Goal: Navigation & Orientation: Find specific page/section

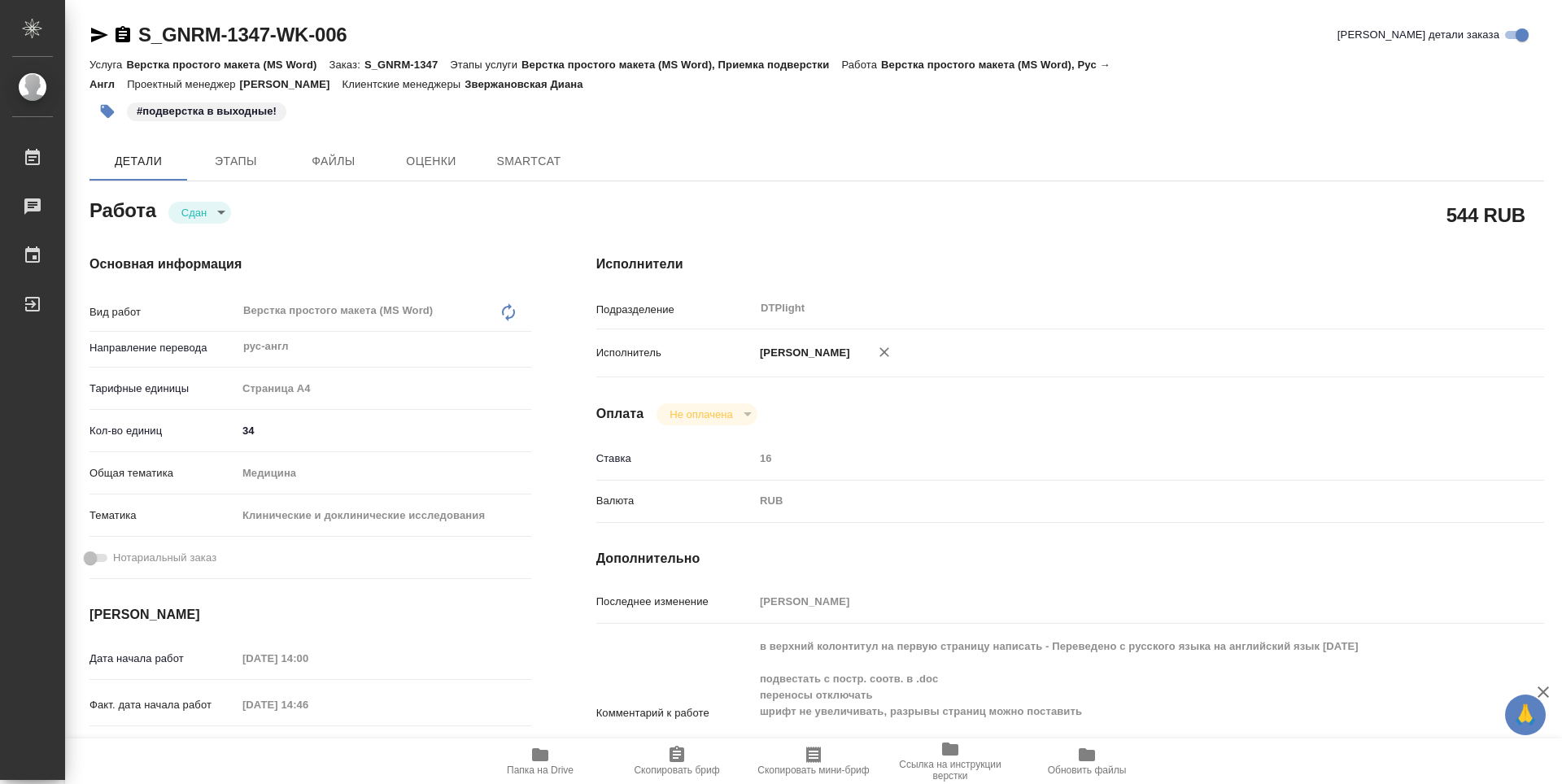
type textarea "x"
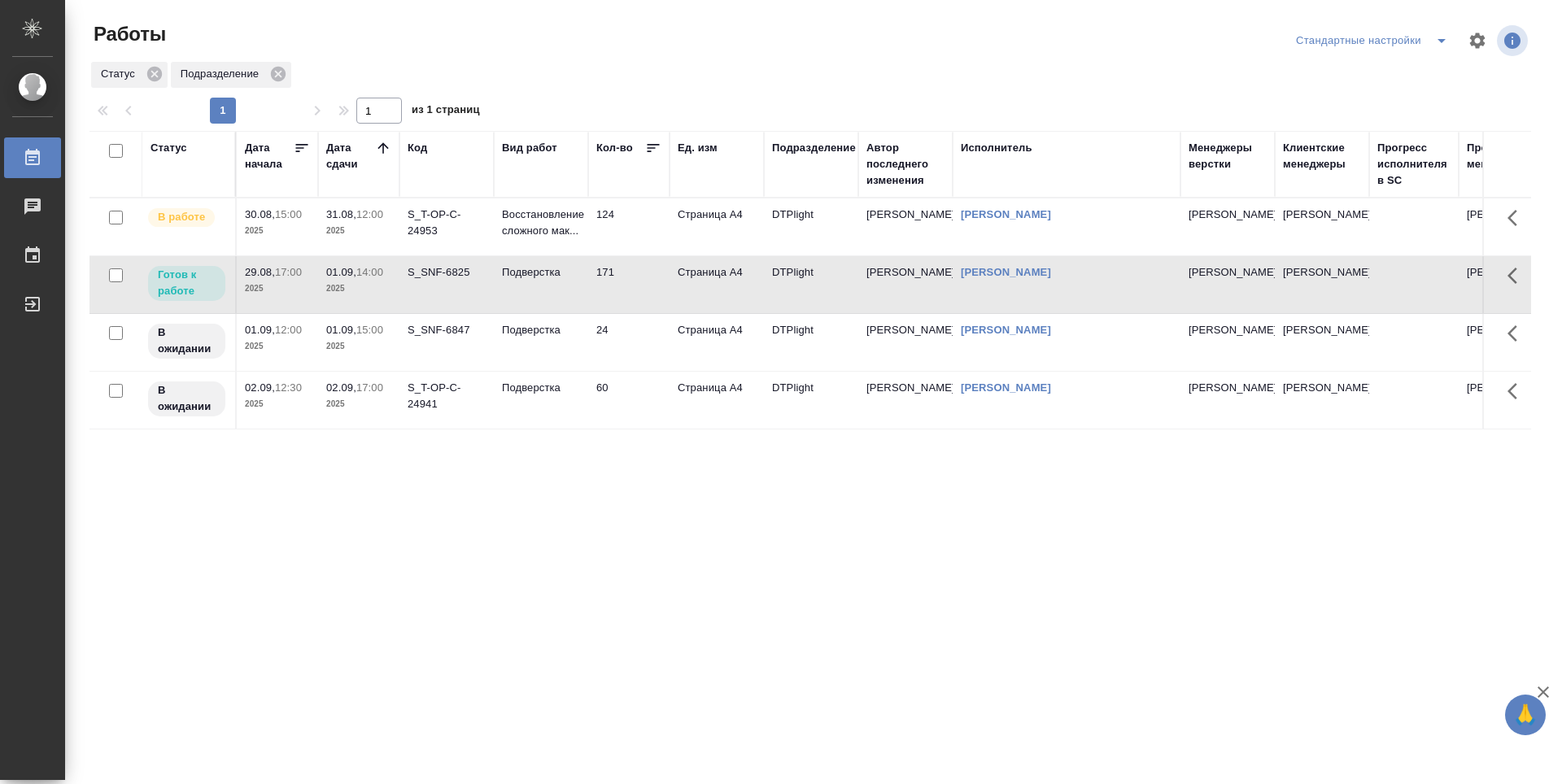
click at [458, 585] on div "Статус Дата начала Дата сдачи Код Вид работ Кол-во Ед. изм Подразделение Автор …" at bounding box center [810, 423] width 1441 height 585
